Goal: Obtain resource: Download file/media

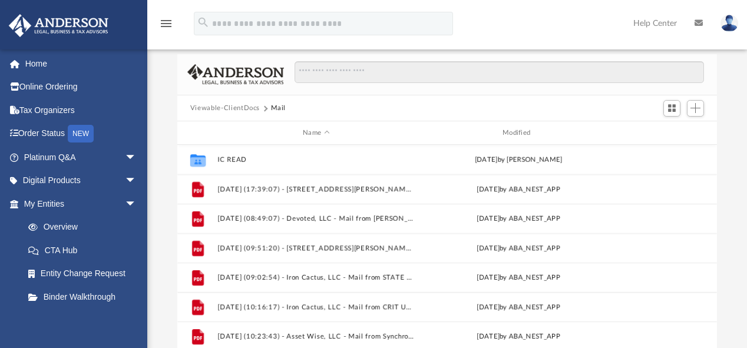
scroll to position [260, 532]
click at [509, 128] on div "Modified" at bounding box center [517, 133] width 197 height 11
click at [523, 129] on div "Modified" at bounding box center [517, 133] width 197 height 11
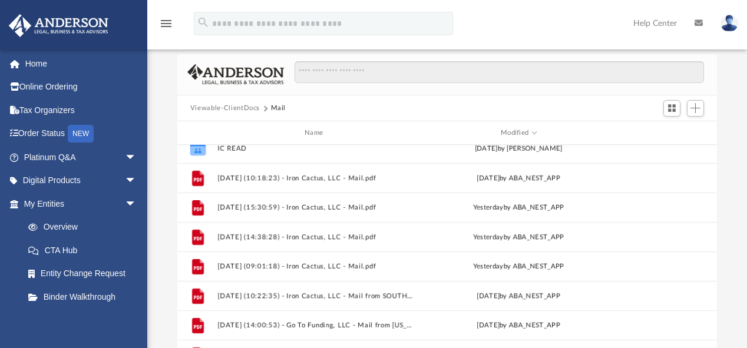
scroll to position [0, 0]
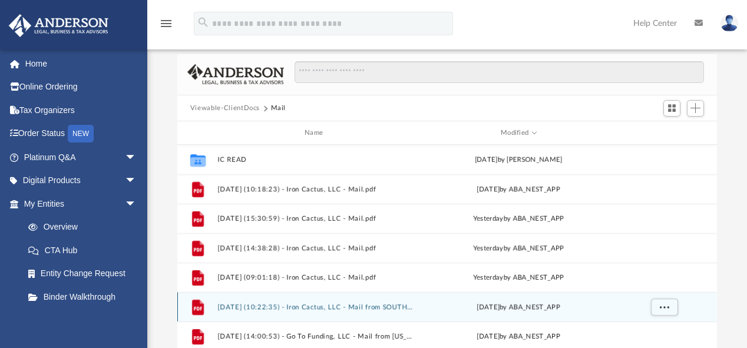
click at [307, 305] on button "[DATE] (10:22:35) - Iron Cactus, LLC - Mail from SOUTHWEST GAS.pdf" at bounding box center [315, 307] width 197 height 8
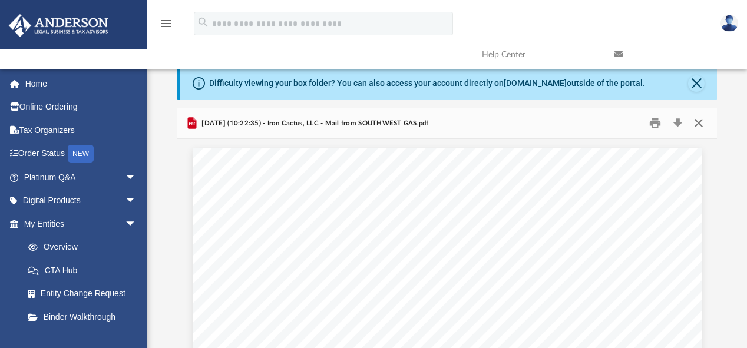
click at [699, 125] on button "Close" at bounding box center [698, 123] width 21 height 18
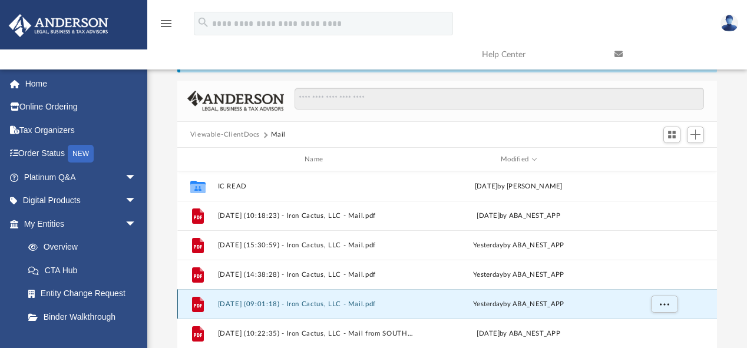
click at [325, 300] on button "[DATE] (09:01:18) - Iron Cactus, LLC - Mail.pdf" at bounding box center [315, 304] width 197 height 8
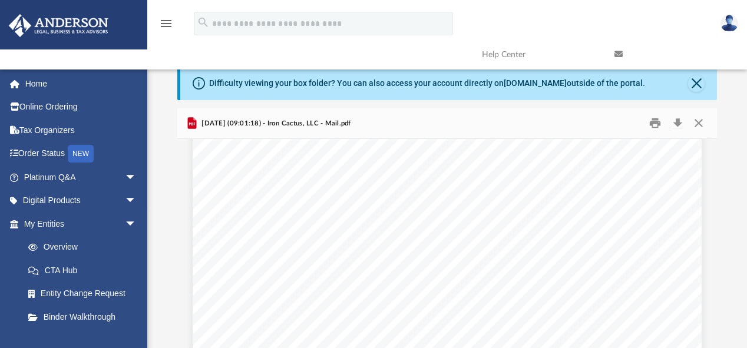
scroll to position [60, 0]
click at [660, 121] on button "Print" at bounding box center [656, 123] width 24 height 18
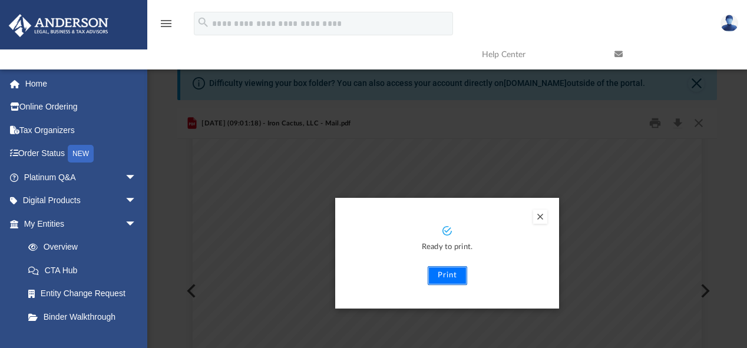
click at [445, 273] on button "Print" at bounding box center [447, 275] width 39 height 19
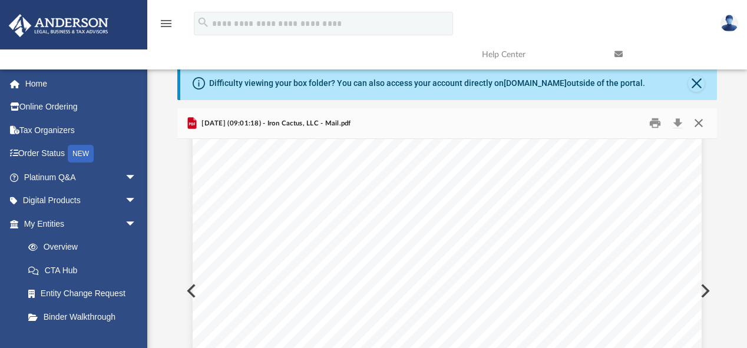
click at [696, 119] on button "Close" at bounding box center [698, 123] width 21 height 18
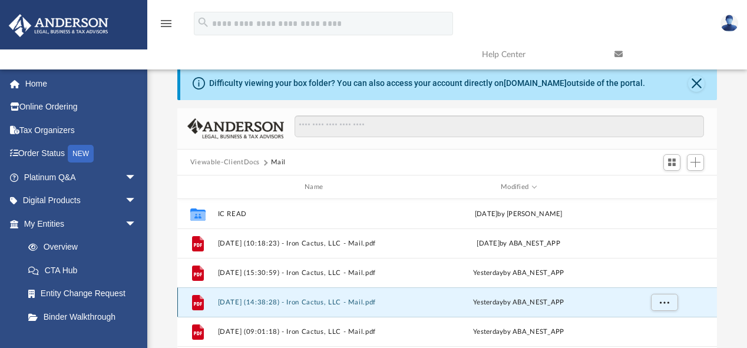
click at [274, 302] on button "[DATE] (14:38:28) - Iron Cactus, LLC - Mail.pdf" at bounding box center [315, 303] width 197 height 8
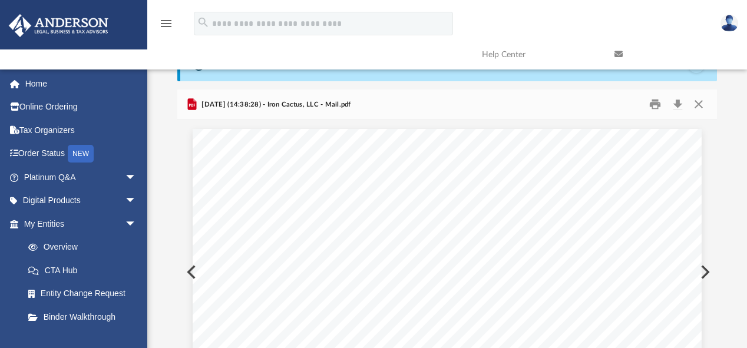
scroll to position [0, 0]
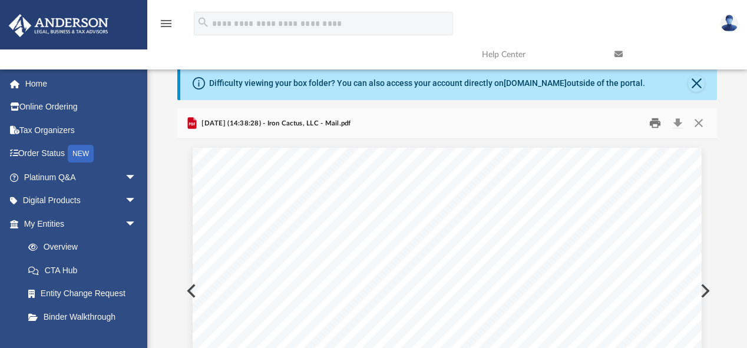
click at [655, 125] on button "Print" at bounding box center [656, 123] width 24 height 18
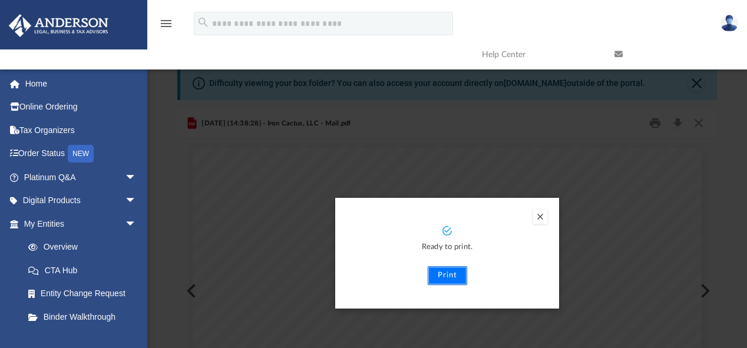
click at [437, 274] on button "Print" at bounding box center [447, 275] width 39 height 19
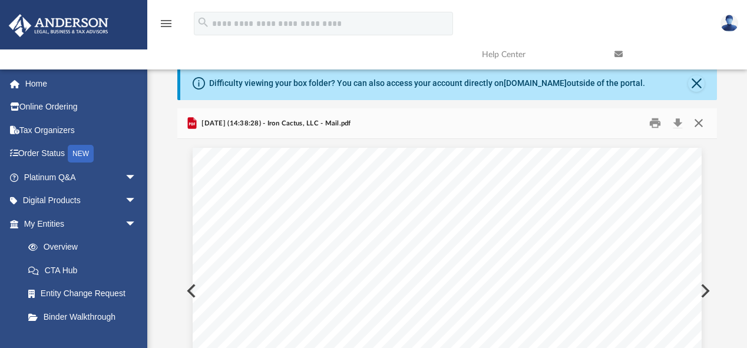
click at [699, 123] on button "Close" at bounding box center [698, 123] width 21 height 18
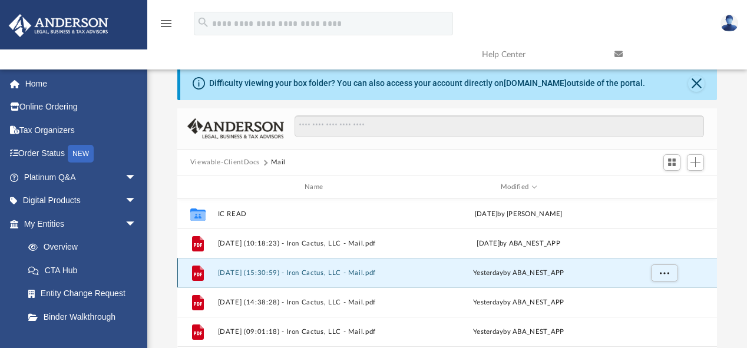
click at [305, 275] on button "[DATE] (15:30:59) - Iron Cactus, LLC - Mail.pdf" at bounding box center [315, 273] width 197 height 8
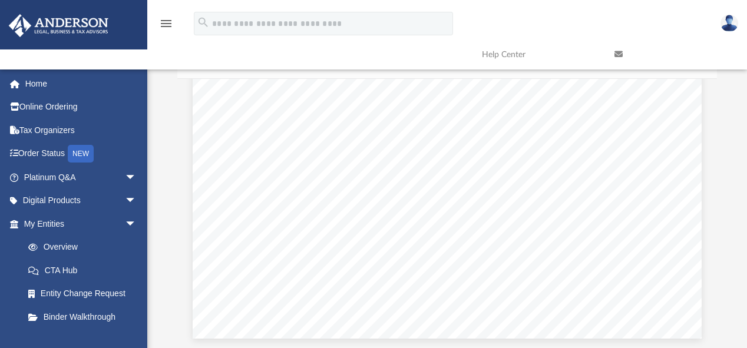
scroll to position [2927, 0]
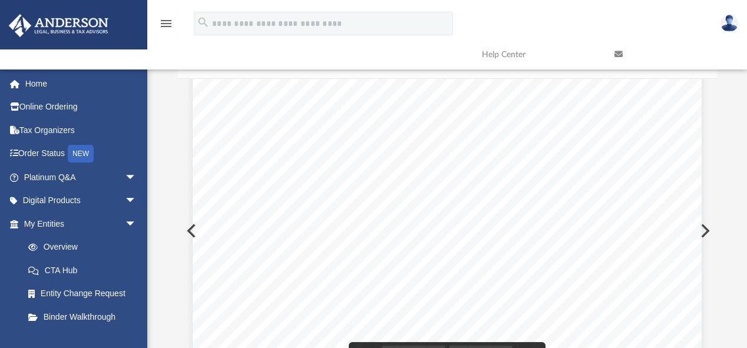
click at [714, 275] on div "Scroll to top vertical_align_top" at bounding box center [714, 285] width 25 height 25
drag, startPoint x: 714, startPoint y: 276, endPoint x: 714, endPoint y: 248, distance: 27.7
click at [714, 248] on body "X Get a chance to win 6 months of Platinum for free just by filling out this su…" at bounding box center [373, 282] width 747 height 684
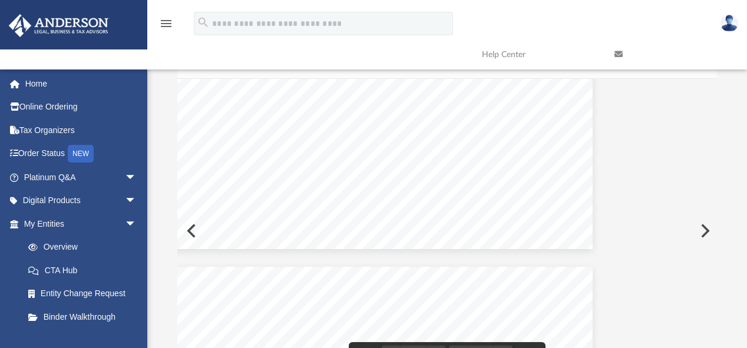
scroll to position [1734, 118]
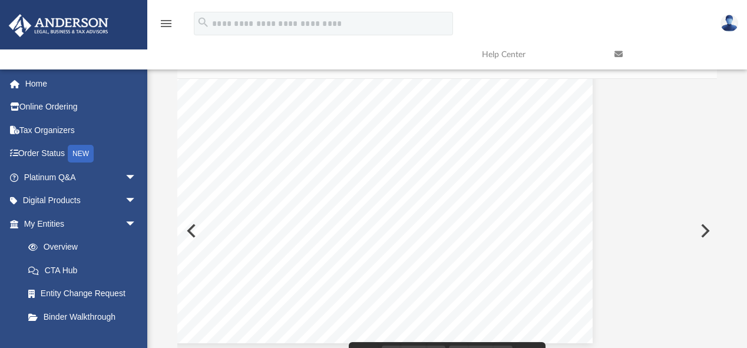
drag, startPoint x: 495, startPoint y: 342, endPoint x: 349, endPoint y: 346, distance: 146.1
drag, startPoint x: 362, startPoint y: 346, endPoint x: 351, endPoint y: 346, distance: 10.6
drag, startPoint x: 670, startPoint y: 342, endPoint x: 661, endPoint y: 334, distance: 12.1
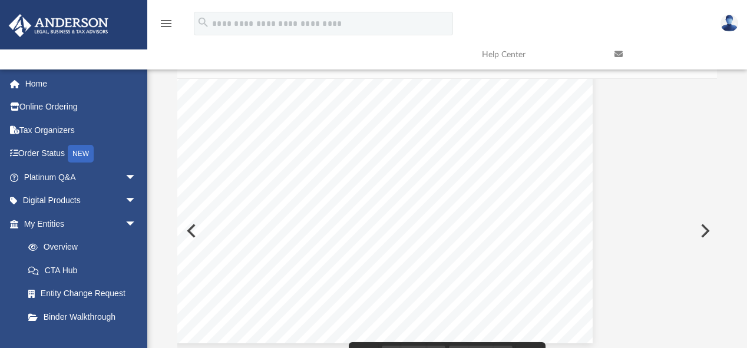
click at [662, 335] on div "Document Viewer" at bounding box center [447, 231] width 540 height 304
click at [190, 234] on div "Page 3" at bounding box center [336, 17] width 512 height 651
click at [190, 231] on div "Page 3" at bounding box center [336, 17] width 512 height 651
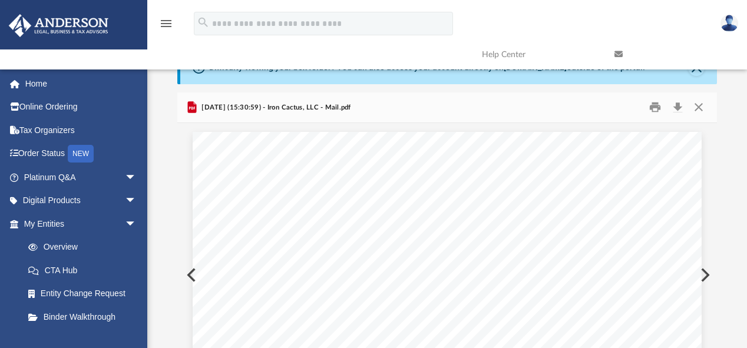
scroll to position [0, 0]
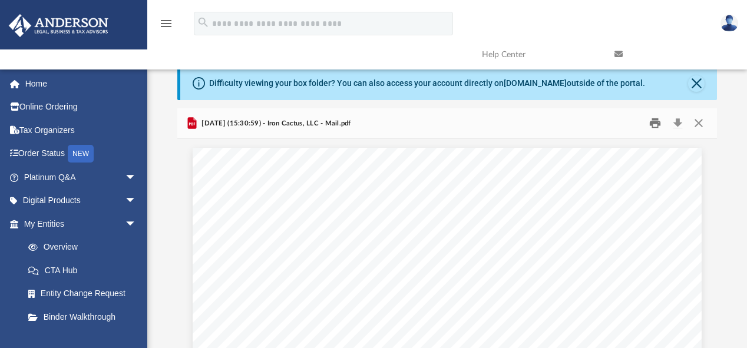
click at [655, 121] on button "Print" at bounding box center [656, 123] width 24 height 18
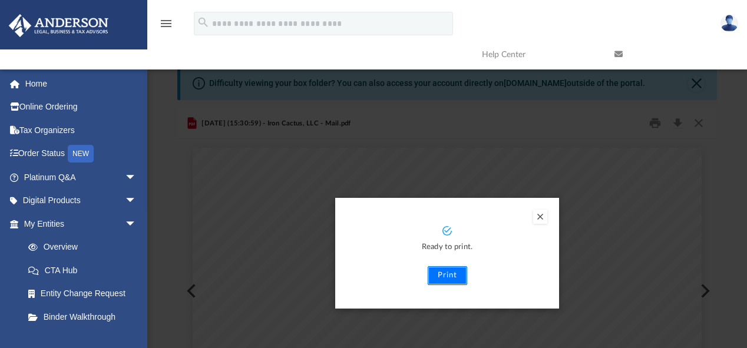
click at [438, 272] on button "Print" at bounding box center [447, 275] width 39 height 19
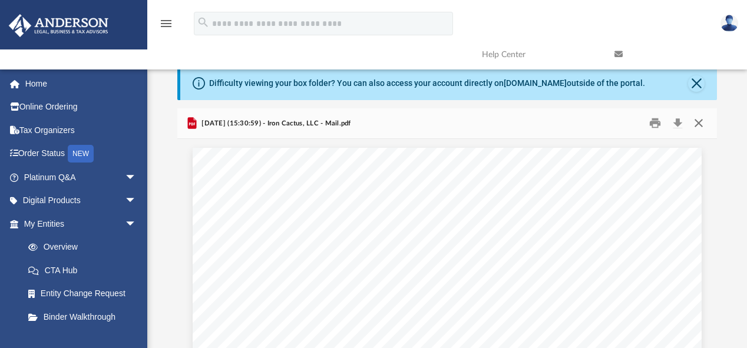
click at [697, 124] on button "Close" at bounding box center [698, 123] width 21 height 18
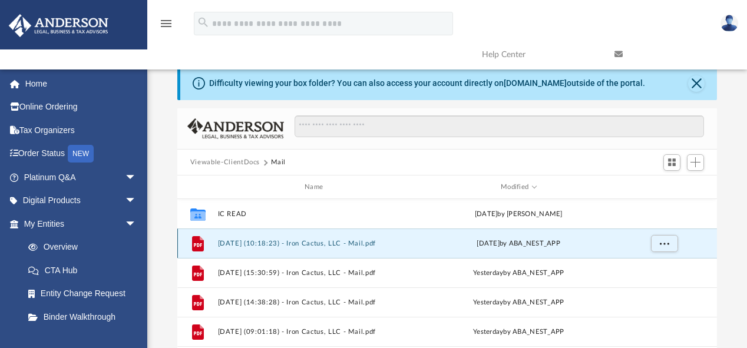
click at [313, 243] on button "[DATE] (10:18:23) - Iron Cactus, LLC - Mail.pdf" at bounding box center [315, 244] width 197 height 8
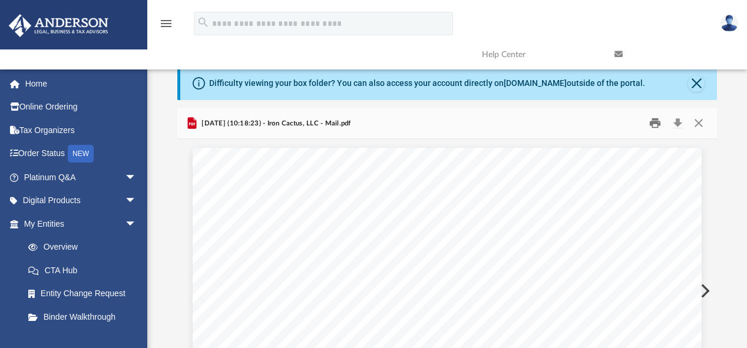
click at [650, 123] on button "Print" at bounding box center [656, 123] width 24 height 18
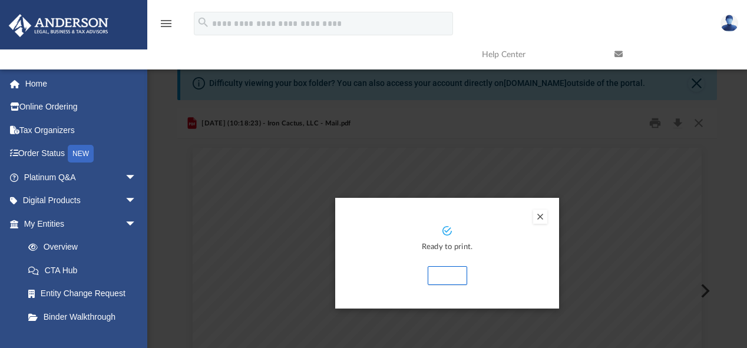
click at [436, 272] on button "Print" at bounding box center [447, 275] width 39 height 19
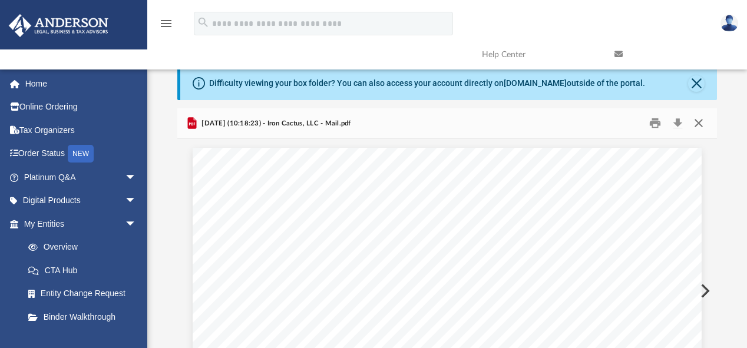
click at [696, 120] on button "Close" at bounding box center [698, 123] width 21 height 18
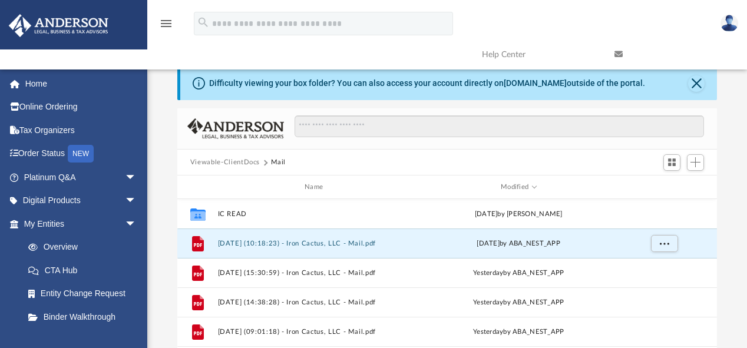
click at [593, 113] on div at bounding box center [447, 129] width 540 height 42
click at [729, 108] on div "Difficulty viewing your box folder? You can also access your account directly o…" at bounding box center [447, 255] width 600 height 376
